Goal: Obtain resource: Download file/media

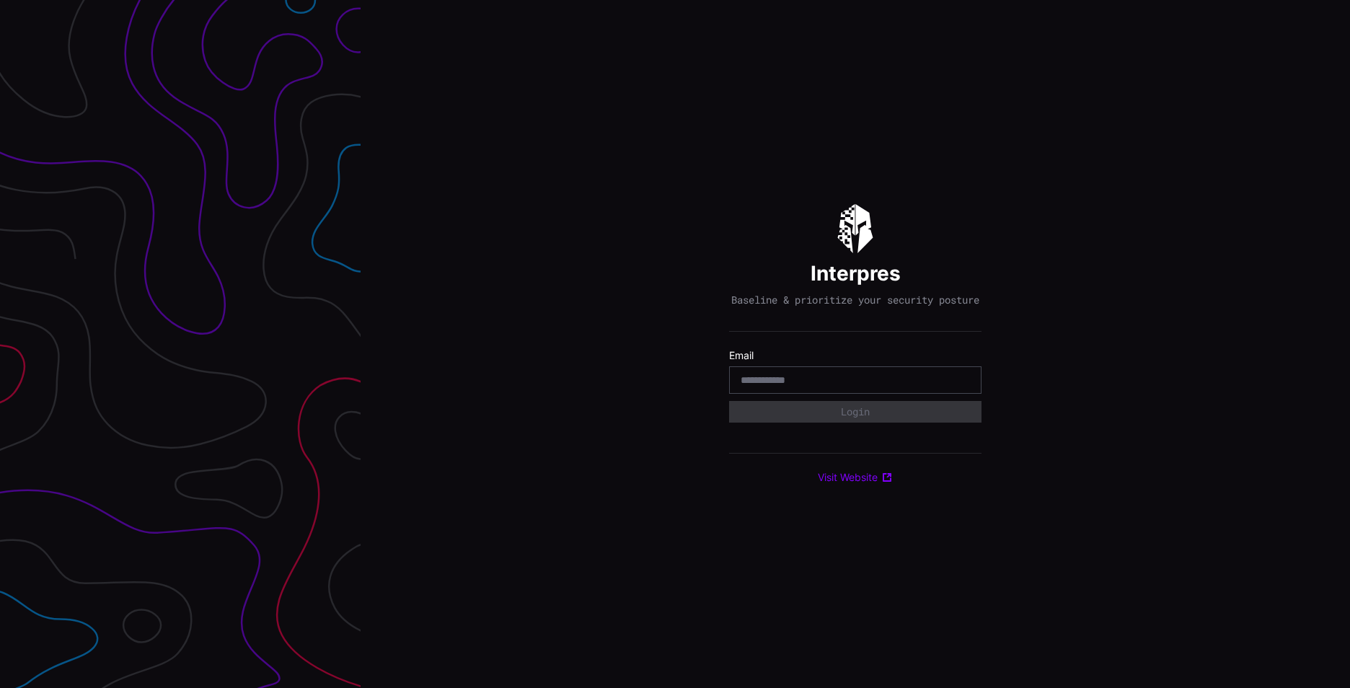
click at [803, 381] on input "email" at bounding box center [855, 380] width 229 height 13
type input "**********"
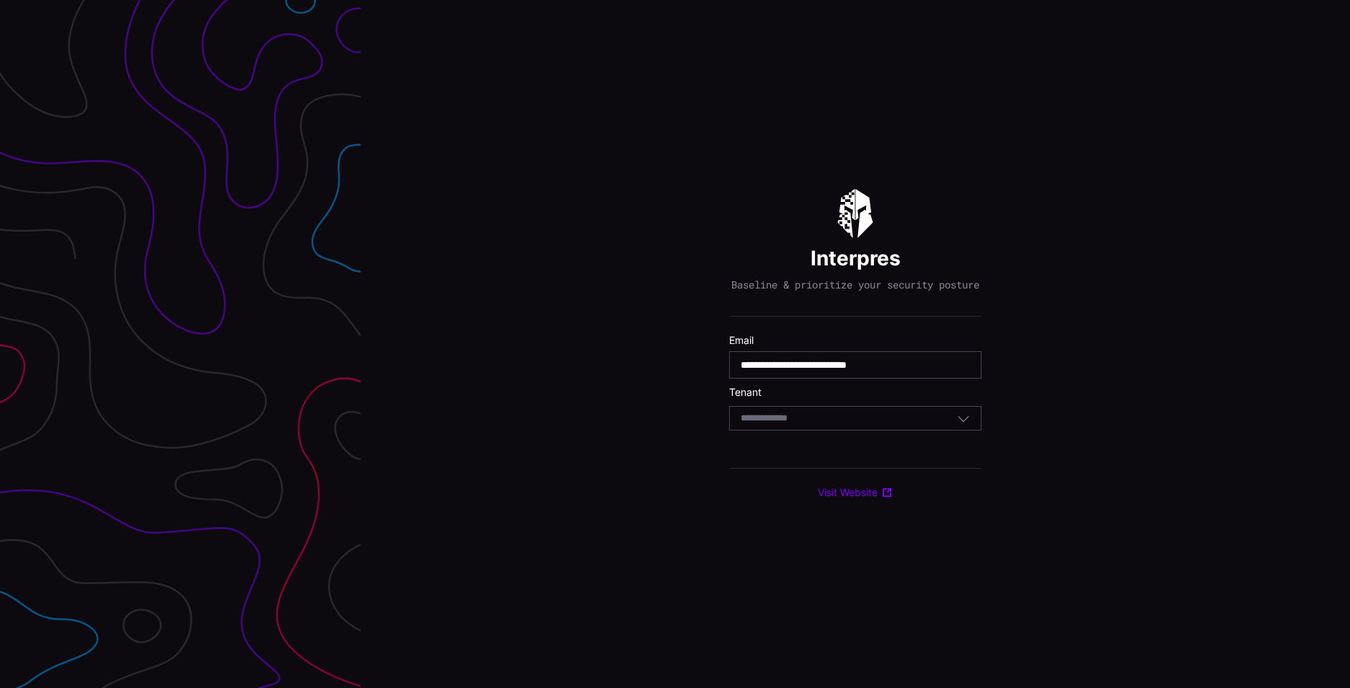
click at [860, 410] on section "Tenant Select Tenant" at bounding box center [855, 408] width 252 height 45
click at [841, 425] on div "Select Tenant" at bounding box center [849, 418] width 216 height 13
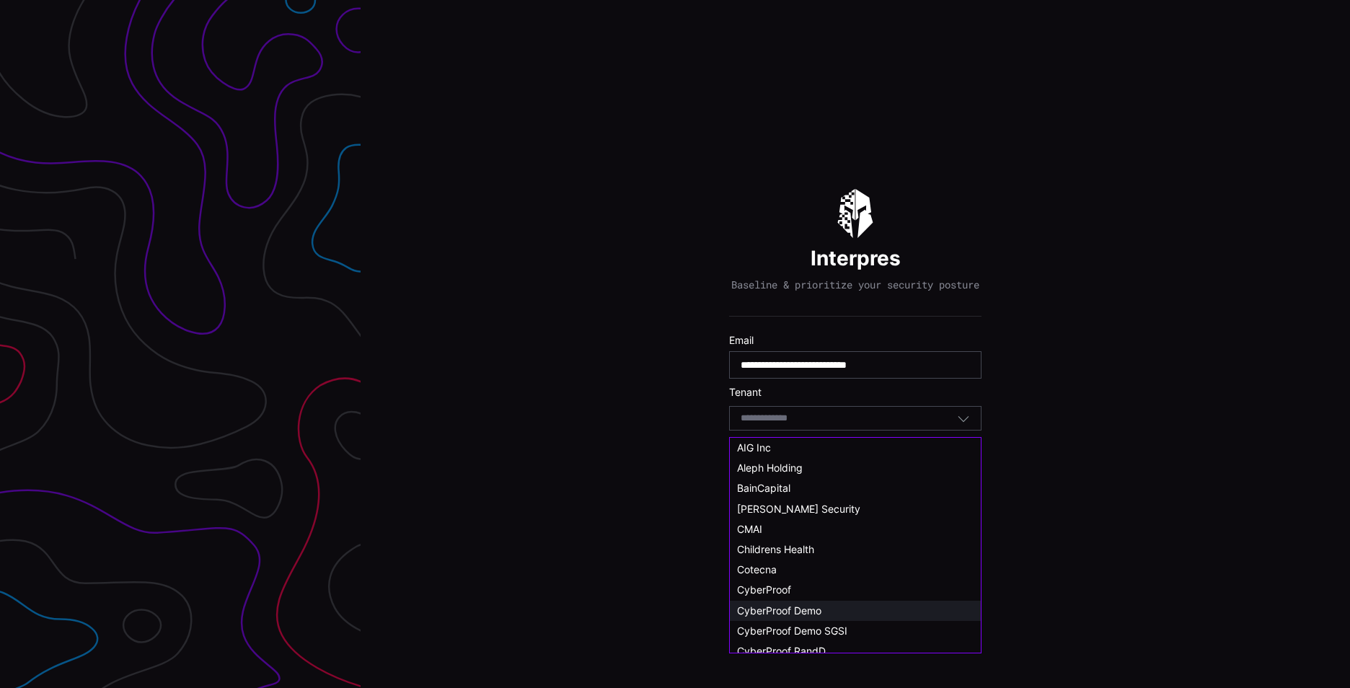
click at [829, 615] on div "CyberProof Demo" at bounding box center [855, 610] width 237 height 13
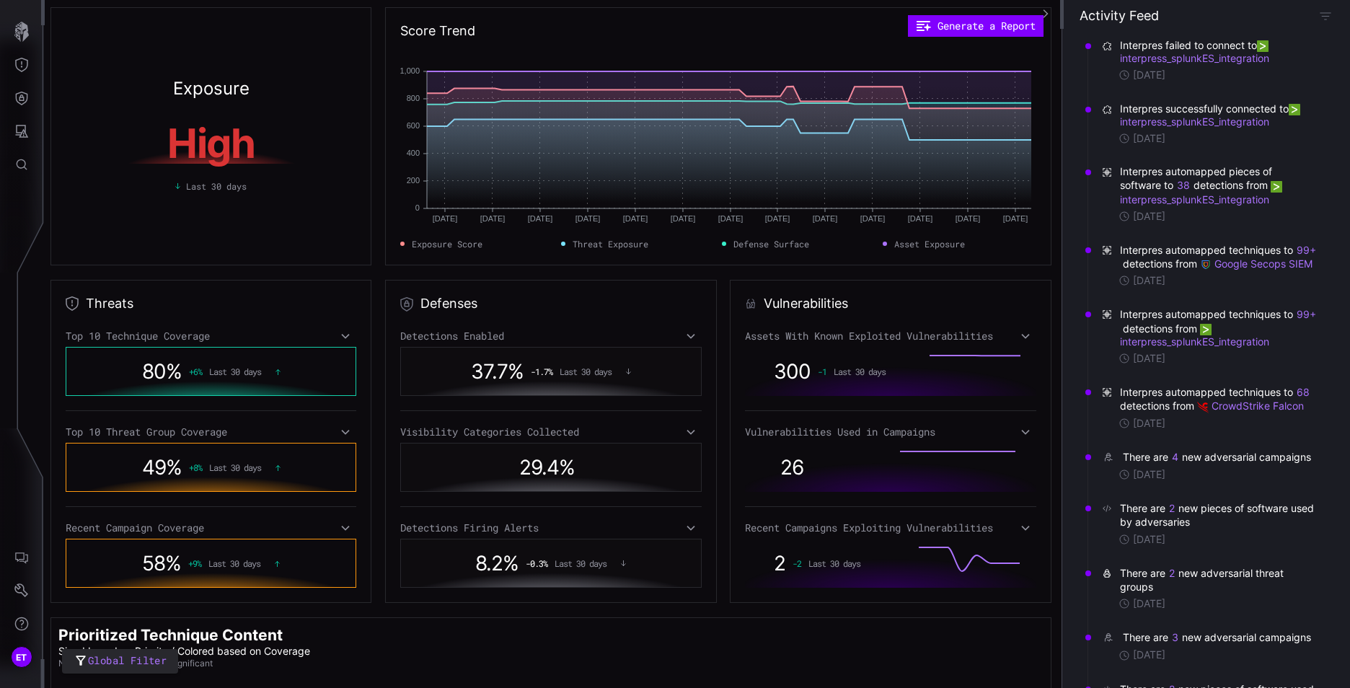
click at [257, 166] on div "High Last 30 days" at bounding box center [211, 154] width 291 height 78
click at [228, 157] on h1 "High" at bounding box center [211, 143] width 271 height 40
click at [980, 28] on button "Generate a Report" at bounding box center [975, 26] width 135 height 22
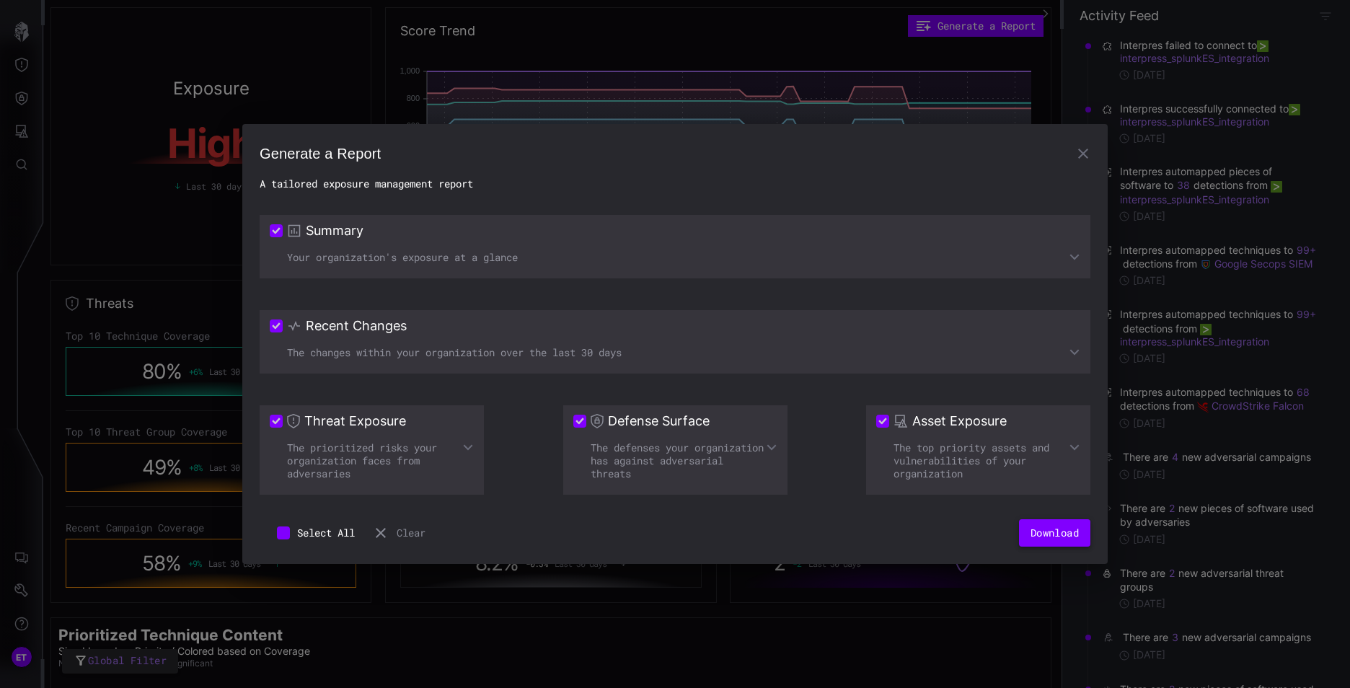
click at [1062, 535] on button "Download" at bounding box center [1054, 532] width 71 height 27
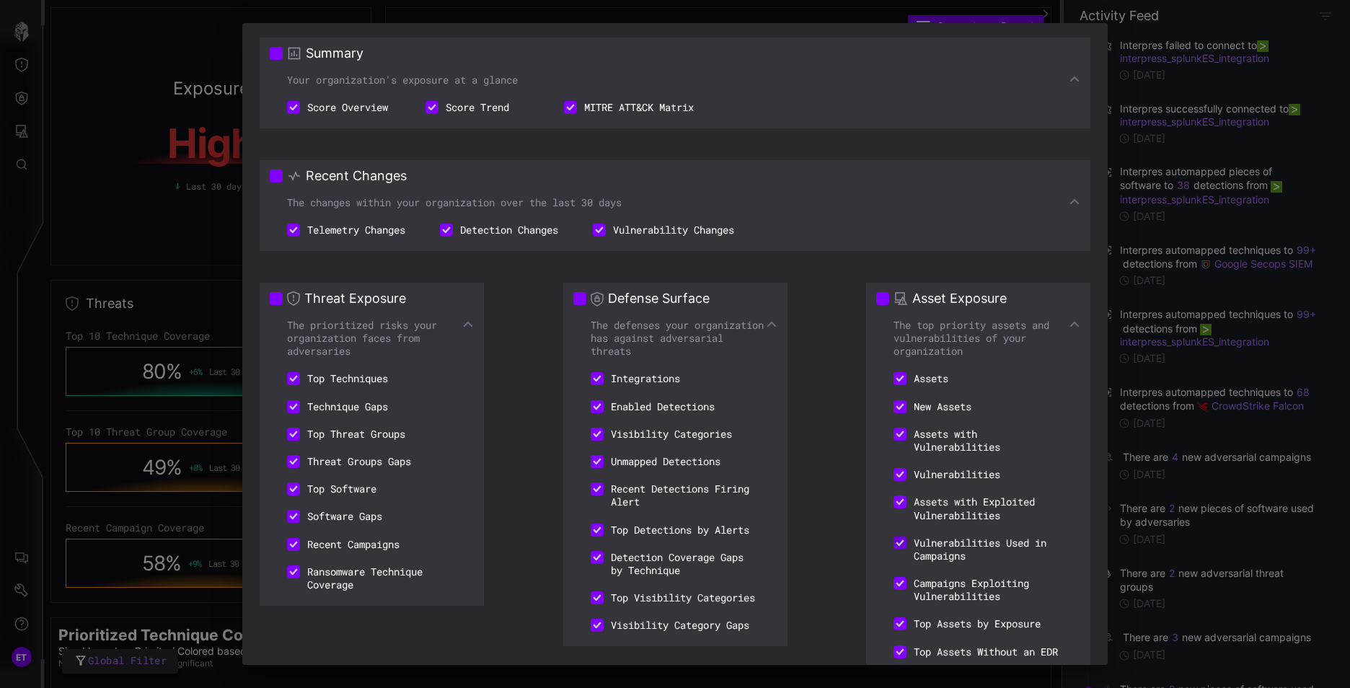
scroll to position [167, 0]
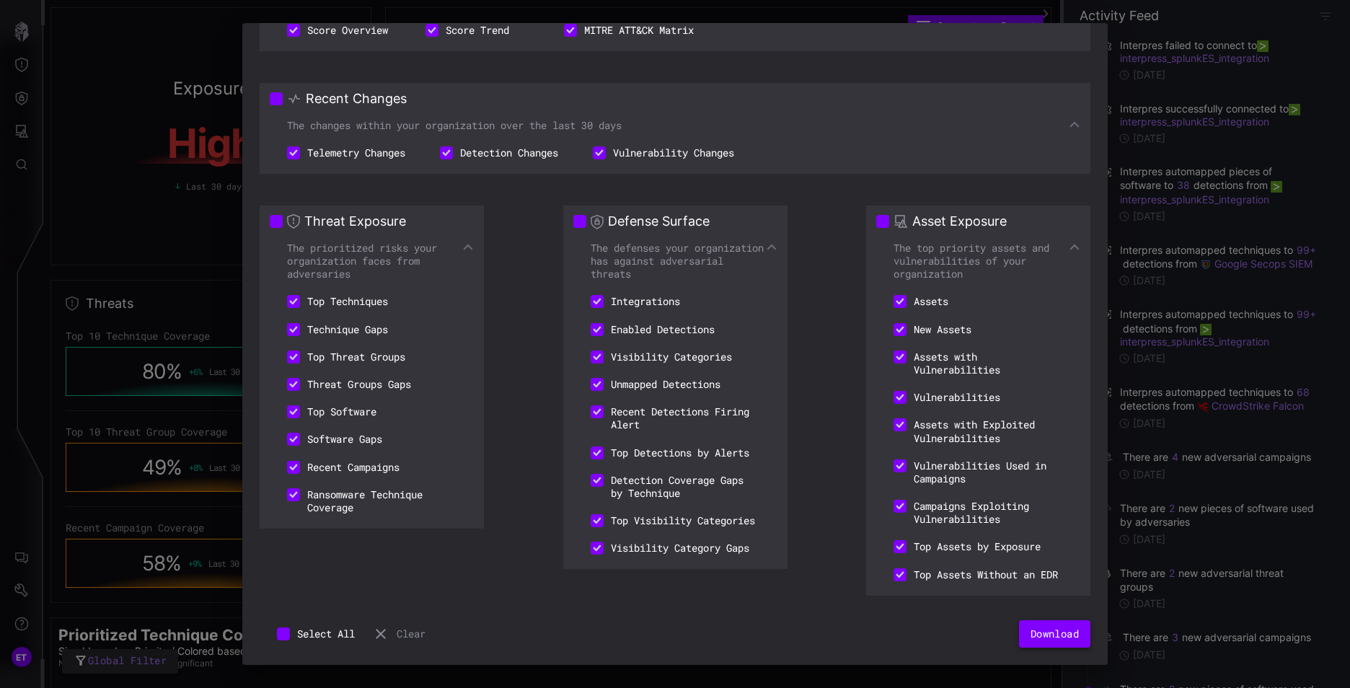
click at [1049, 632] on button "Download" at bounding box center [1054, 633] width 71 height 27
click at [1038, 53] on div "Summary Your organization's exposure at a glance Score Overview Score Trend MIT…" at bounding box center [675, 278] width 831 height 650
click at [423, 119] on div "The changes within your organization over the last 30 days" at bounding box center [675, 125] width 811 height 13
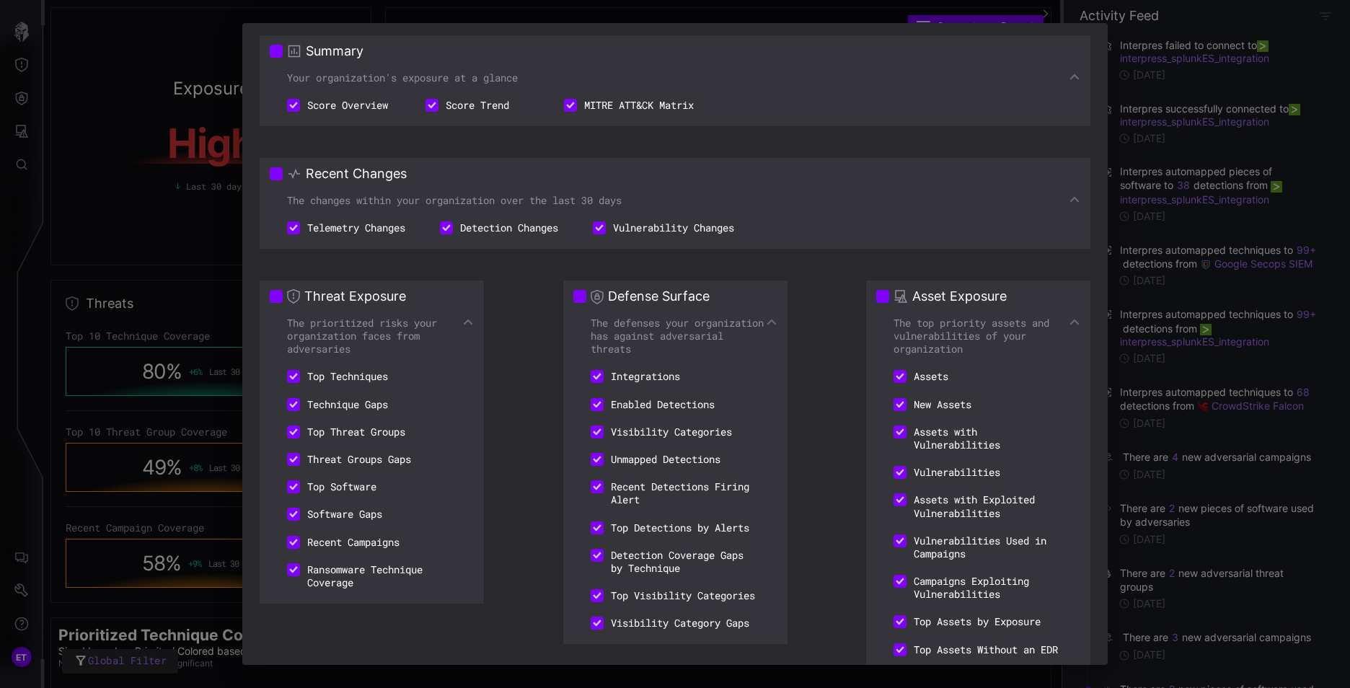
scroll to position [0, 0]
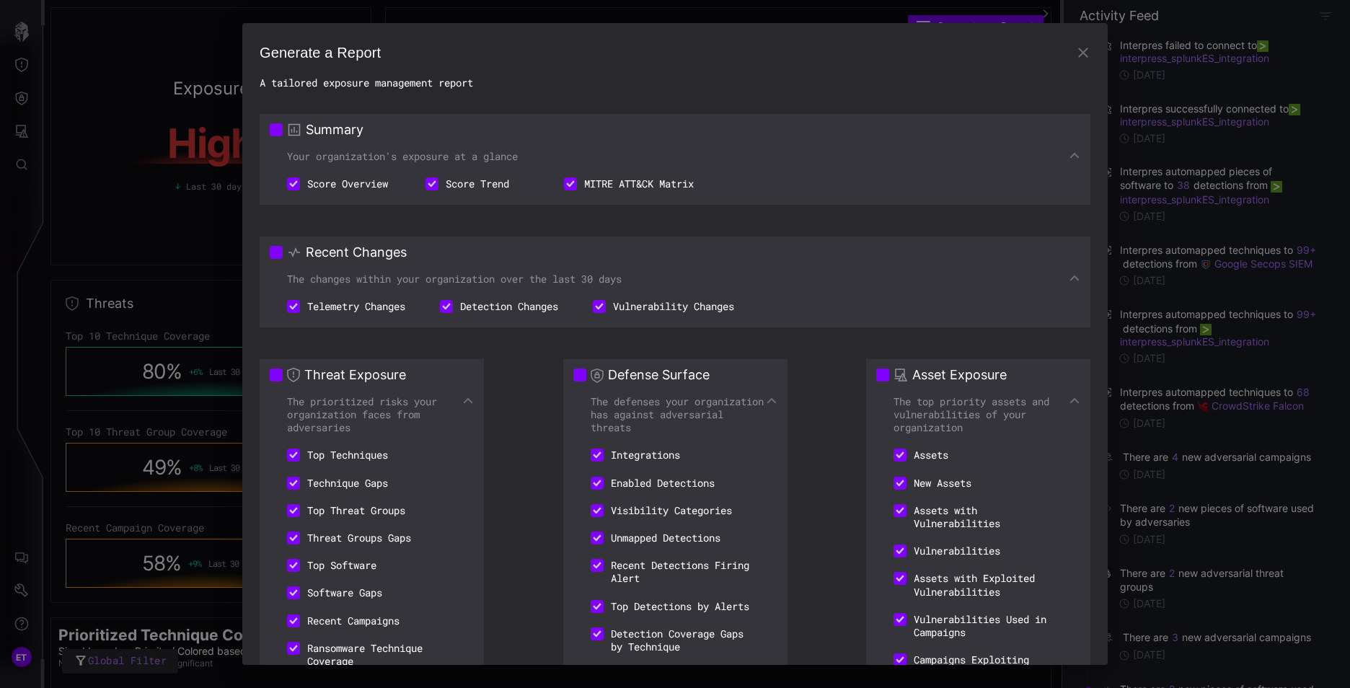
click at [1069, 53] on button "button" at bounding box center [1083, 52] width 29 height 29
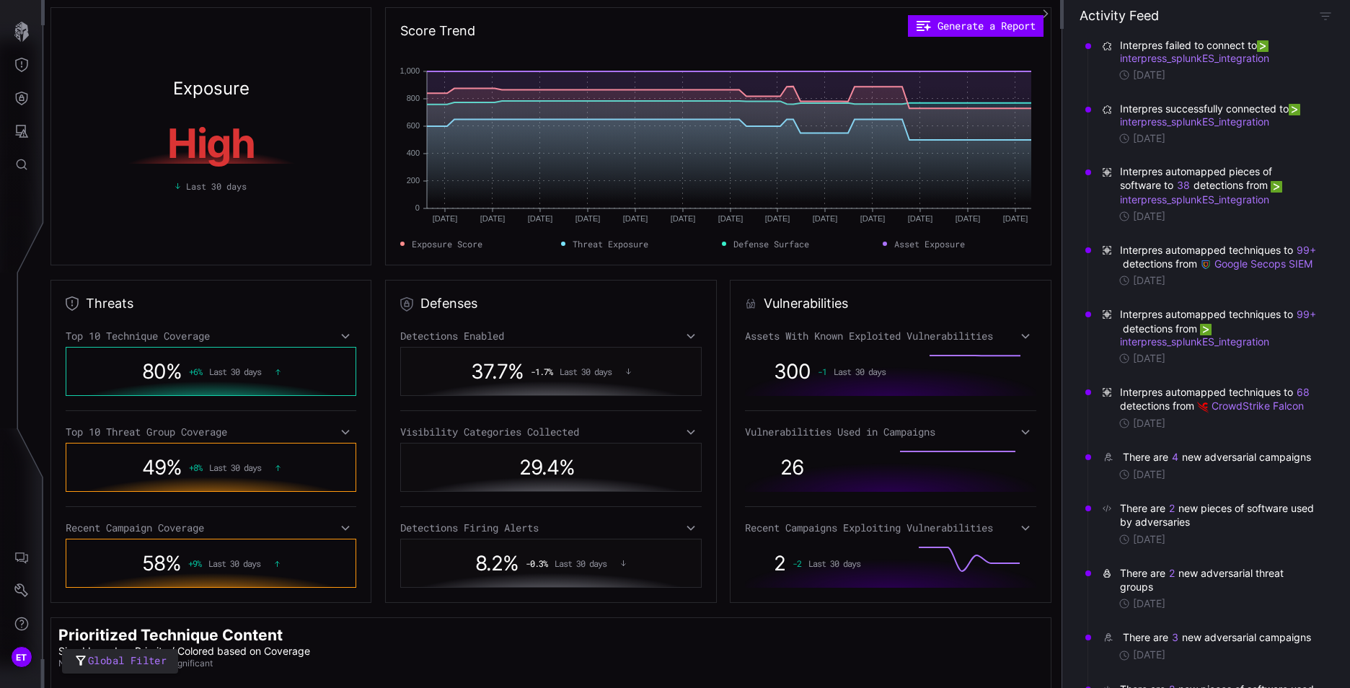
click at [213, 372] on span "Last 30 days" at bounding box center [235, 371] width 52 height 10
click at [305, 373] on div "80 % + 6 % Last 30 days" at bounding box center [210, 371] width 231 height 33
click at [344, 335] on icon at bounding box center [345, 336] width 10 height 12
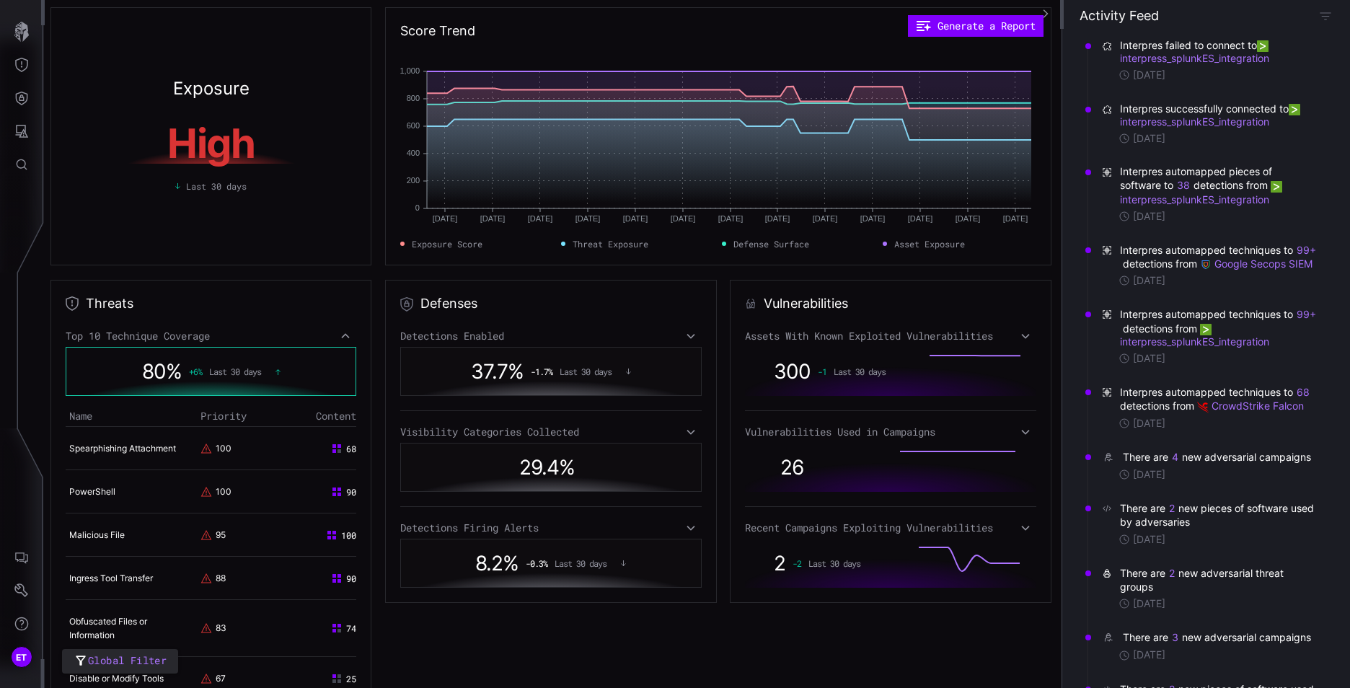
click at [344, 335] on icon at bounding box center [346, 335] width 8 height 5
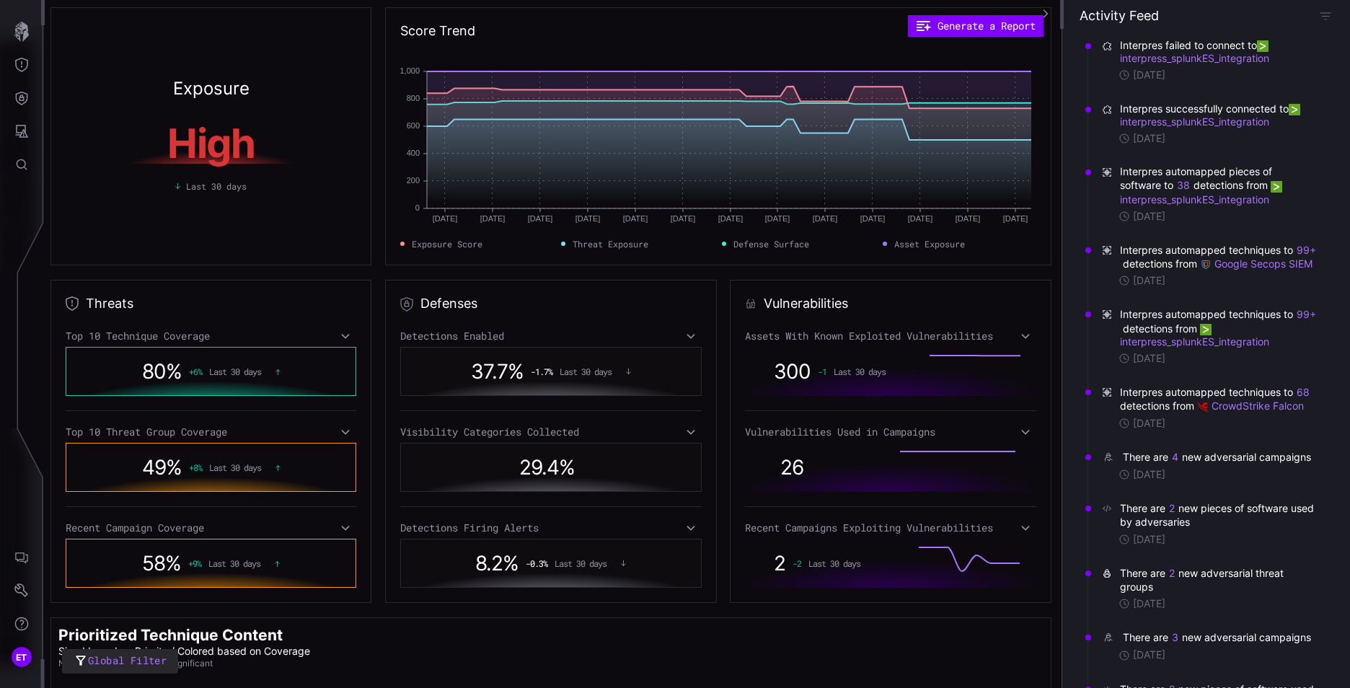
click at [340, 431] on icon at bounding box center [345, 432] width 10 height 12
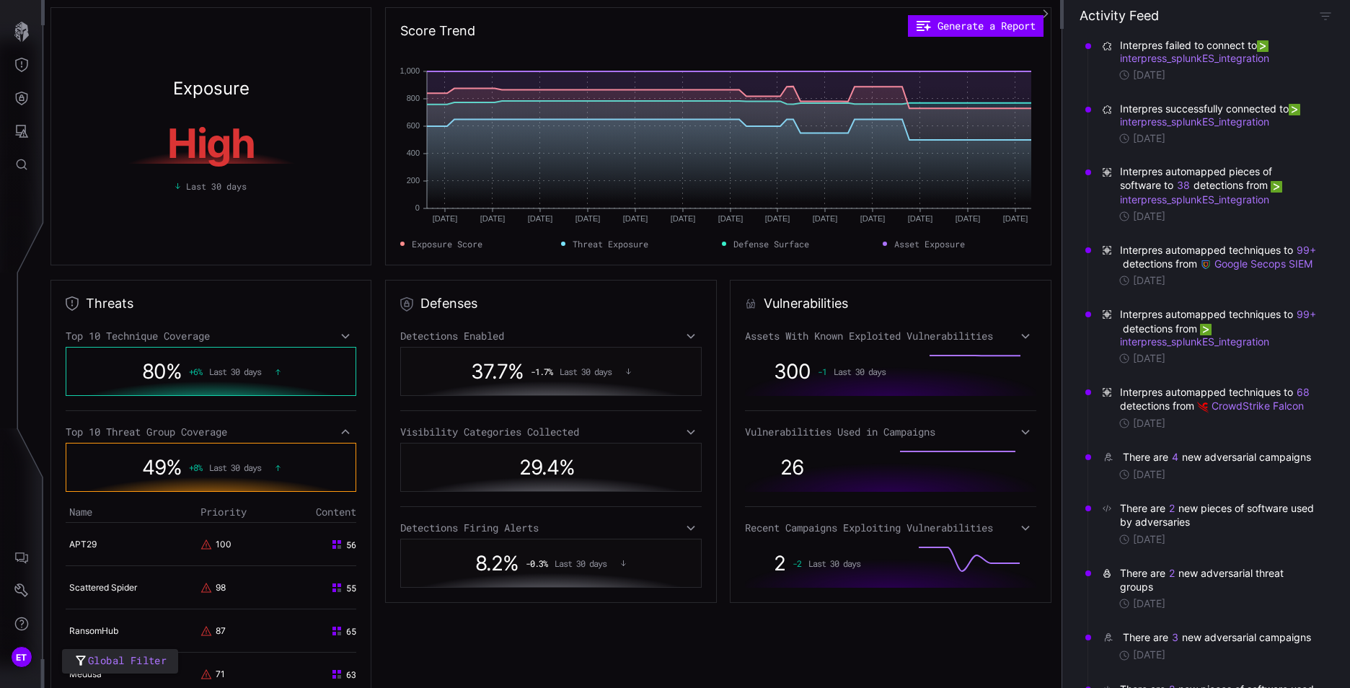
click at [340, 431] on icon at bounding box center [345, 432] width 10 height 12
